Goal: Book appointment/travel/reservation

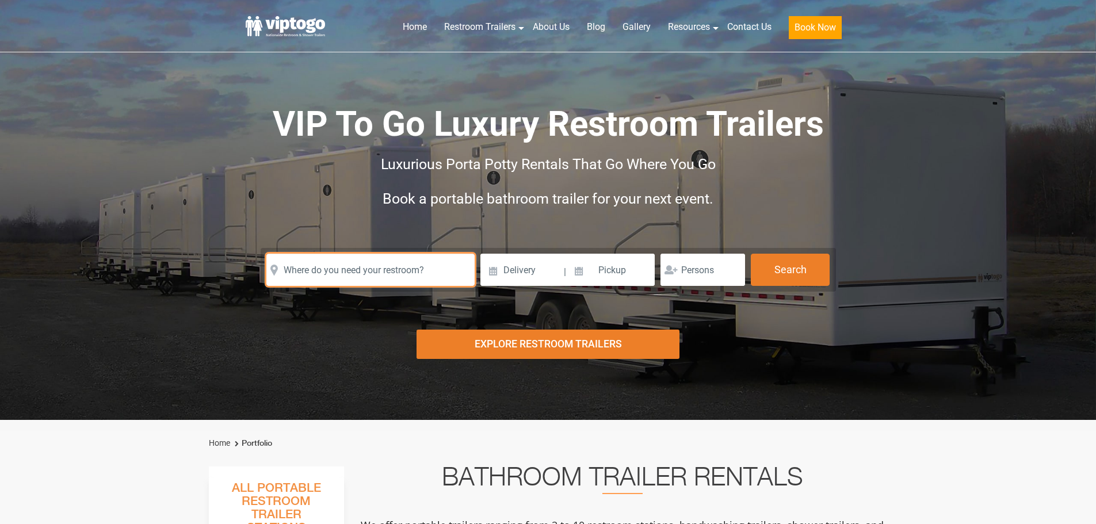
click at [371, 272] on input "text" at bounding box center [370, 270] width 208 height 32
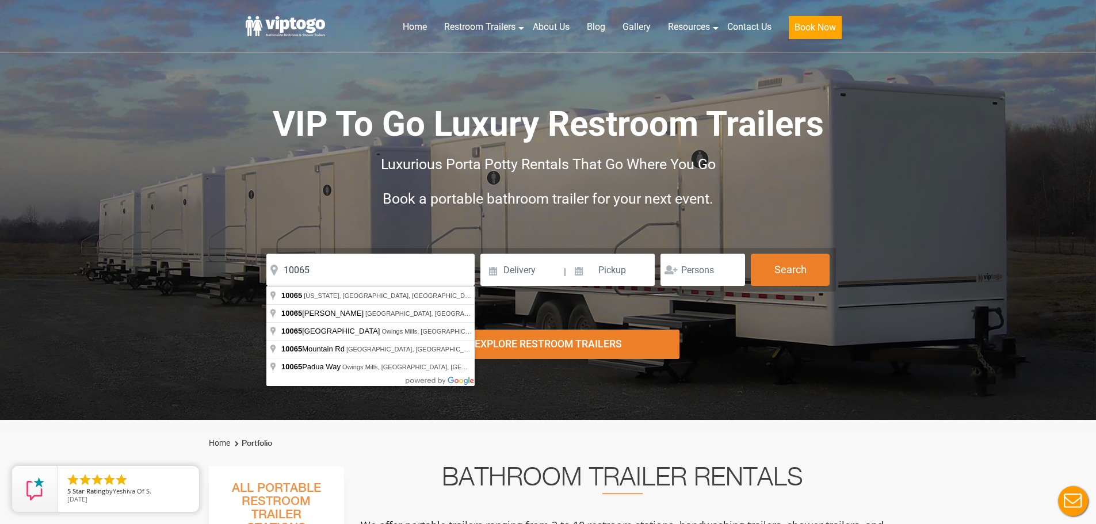
type input "[US_STATE][GEOGRAPHIC_DATA], [GEOGRAPHIC_DATA]"
drag, startPoint x: 336, startPoint y: 295, endPoint x: 349, endPoint y: 295, distance: 12.7
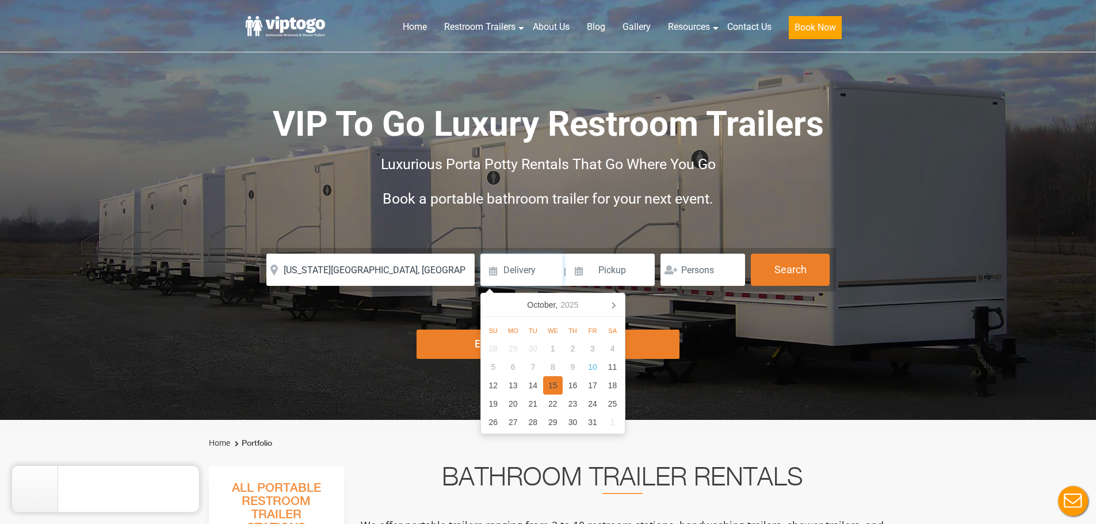
click at [548, 384] on div "15" at bounding box center [553, 385] width 20 height 18
type input "[DATE]"
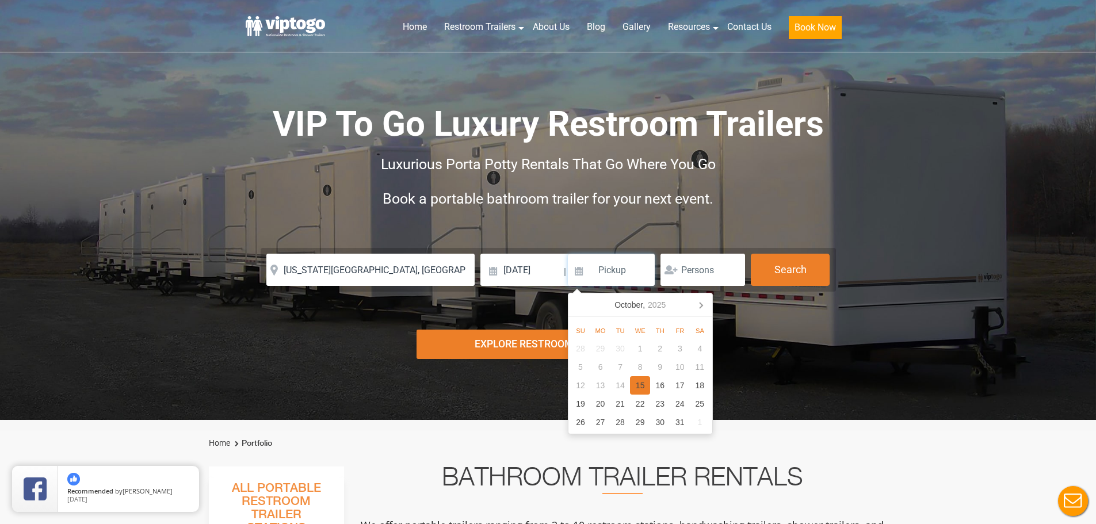
click at [639, 386] on div "15" at bounding box center [640, 385] width 20 height 18
type input "[DATE]"
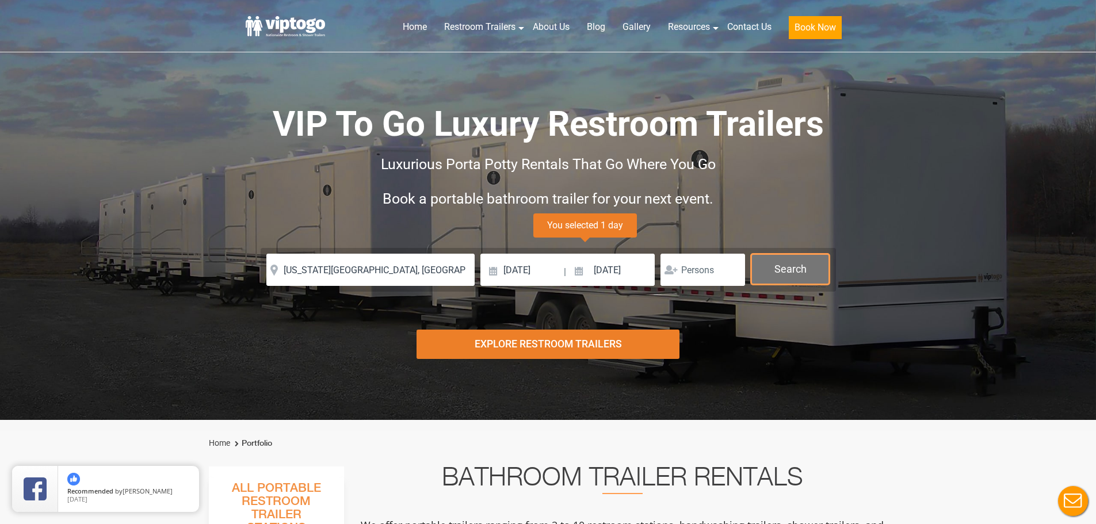
click at [775, 274] on button "Search" at bounding box center [790, 269] width 79 height 31
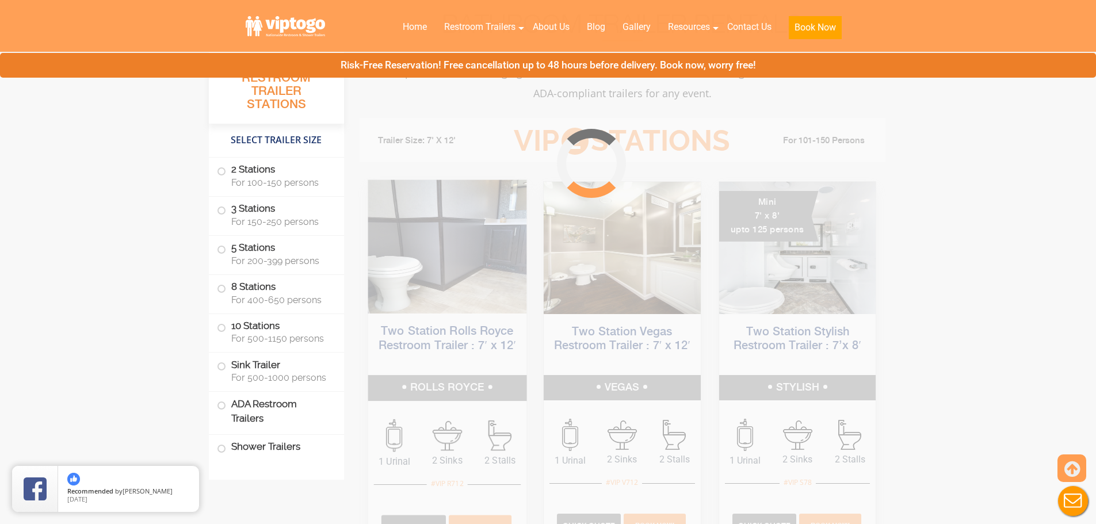
scroll to position [466, 0]
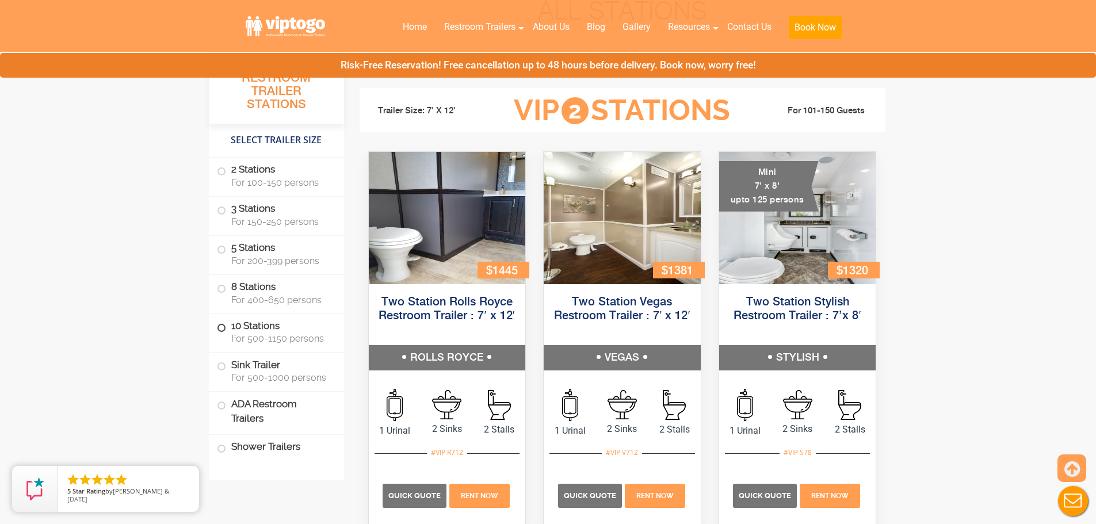
click at [259, 335] on span "For 500-1150 persons" at bounding box center [280, 338] width 99 height 11
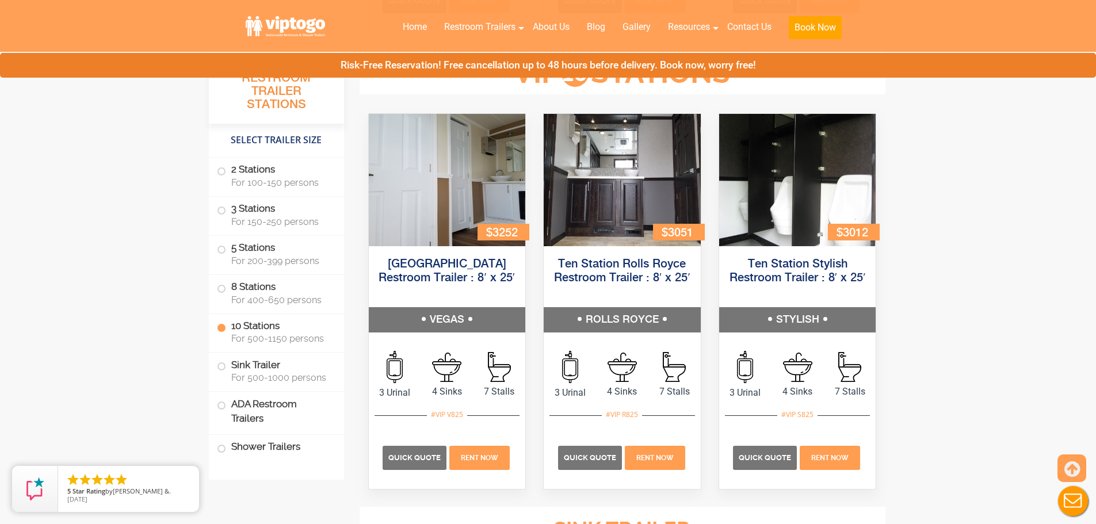
scroll to position [2637, 0]
